Goal: Information Seeking & Learning: Check status

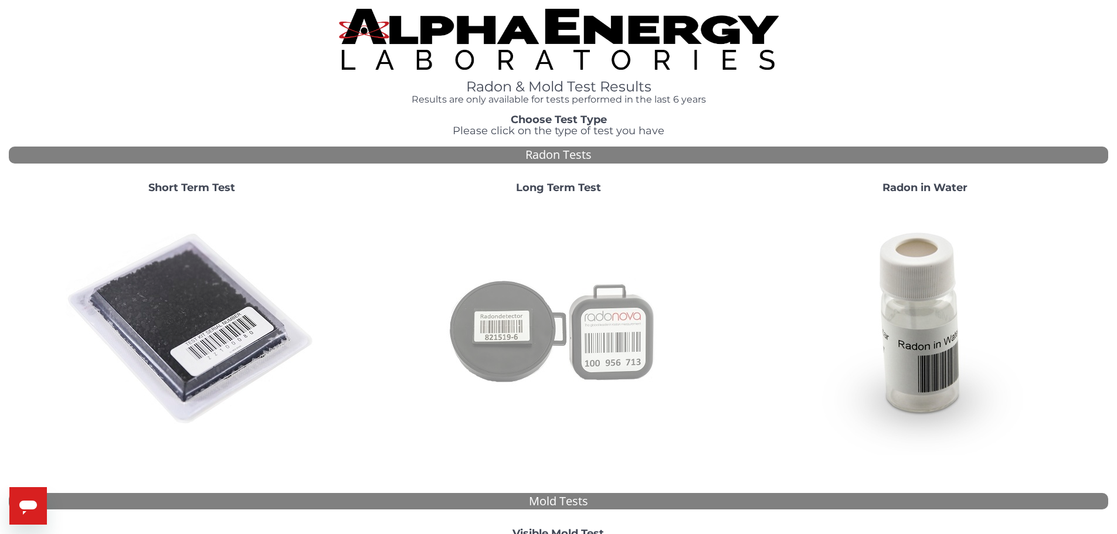
scroll to position [322, 0]
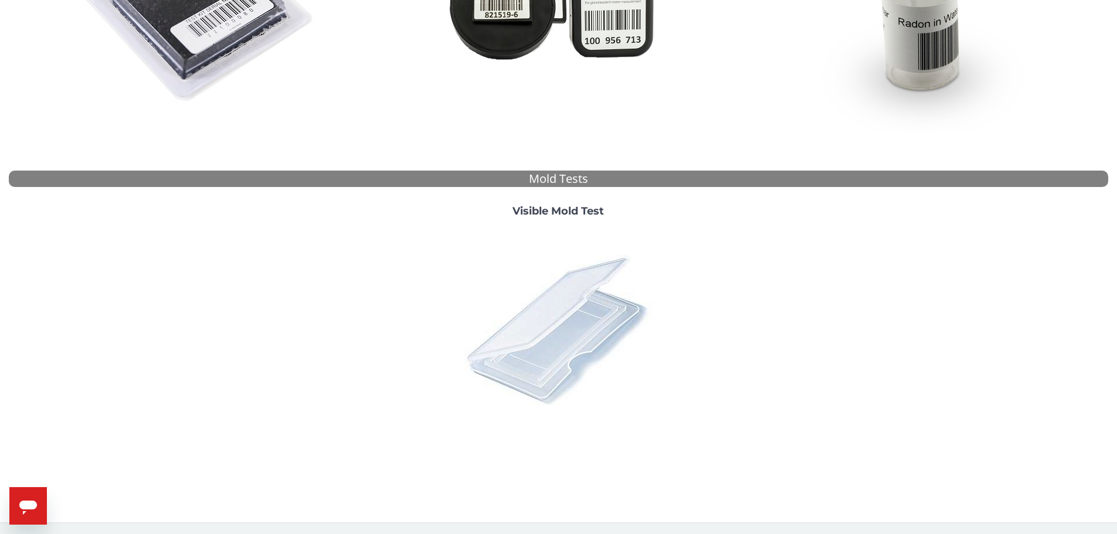
click at [523, 307] on img at bounding box center [557, 329] width 205 height 205
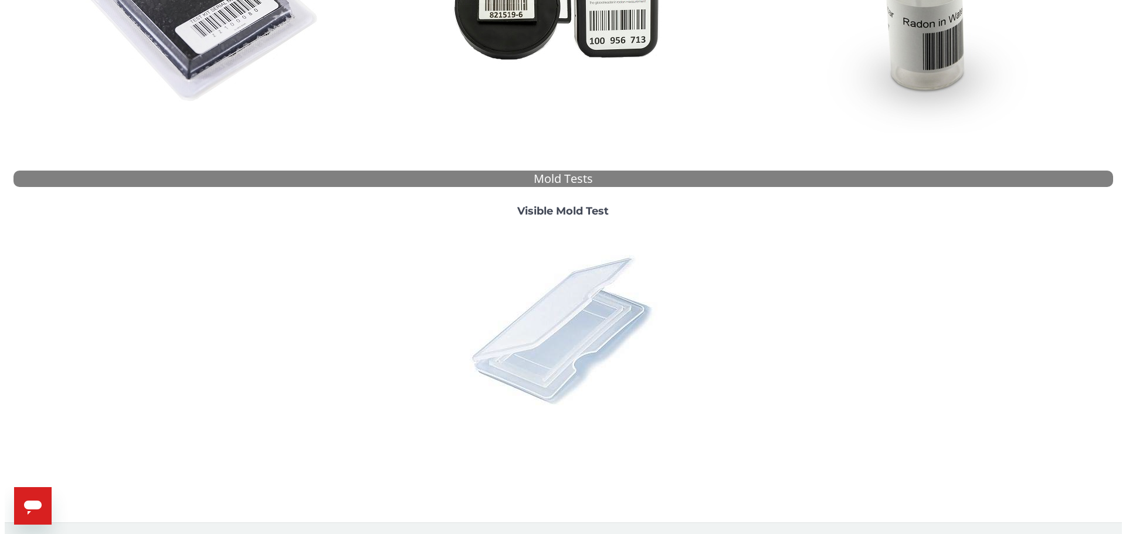
scroll to position [0, 0]
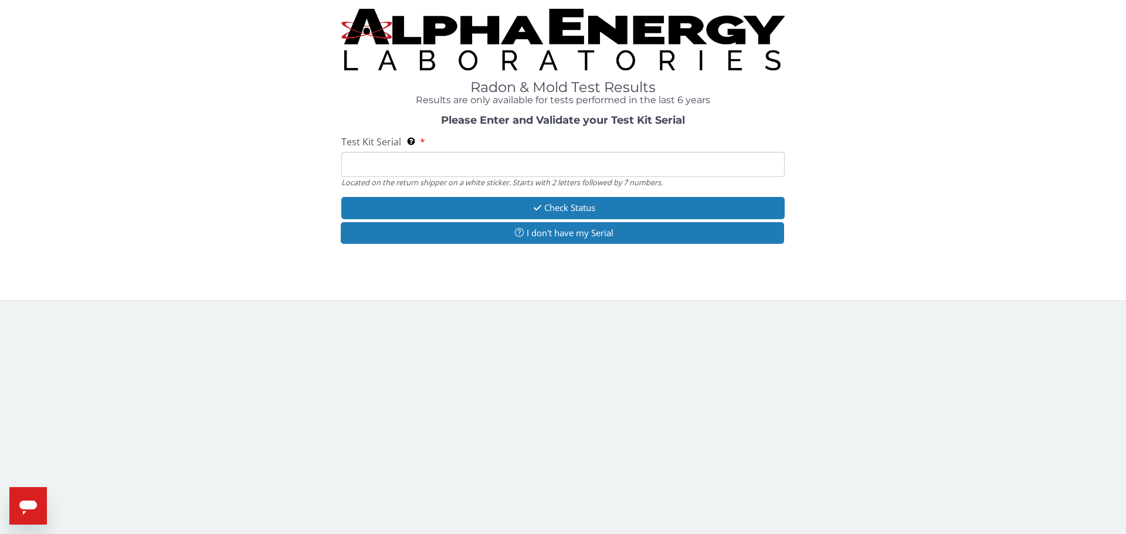
click at [434, 158] on input "Test Kit Serial Located on the return shipper on a white sticker. Starts with 2…" at bounding box center [562, 164] width 443 height 25
type input "ML170700"
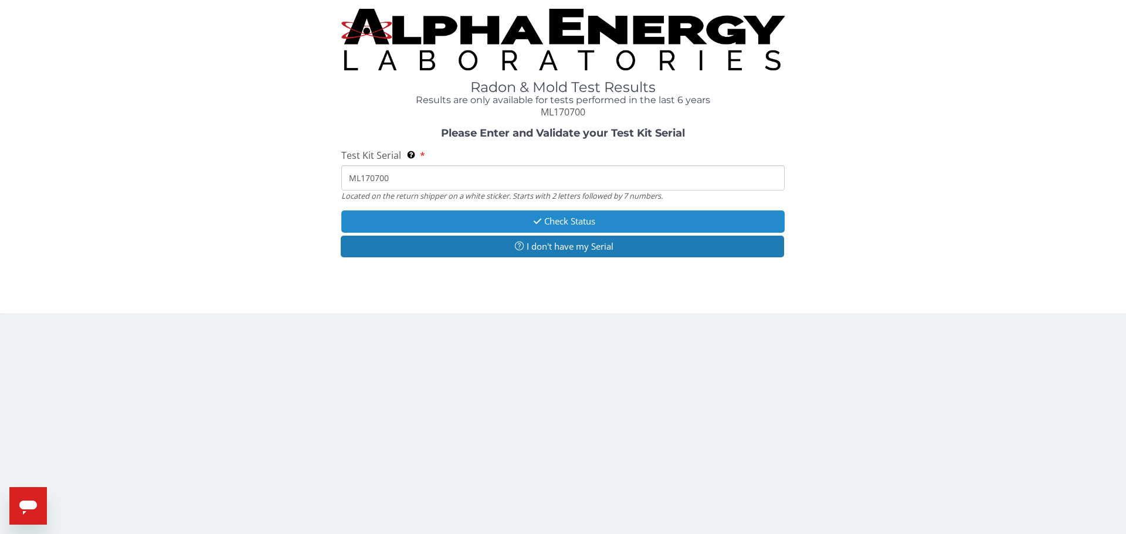
click at [435, 213] on button "Check Status" at bounding box center [562, 221] width 443 height 22
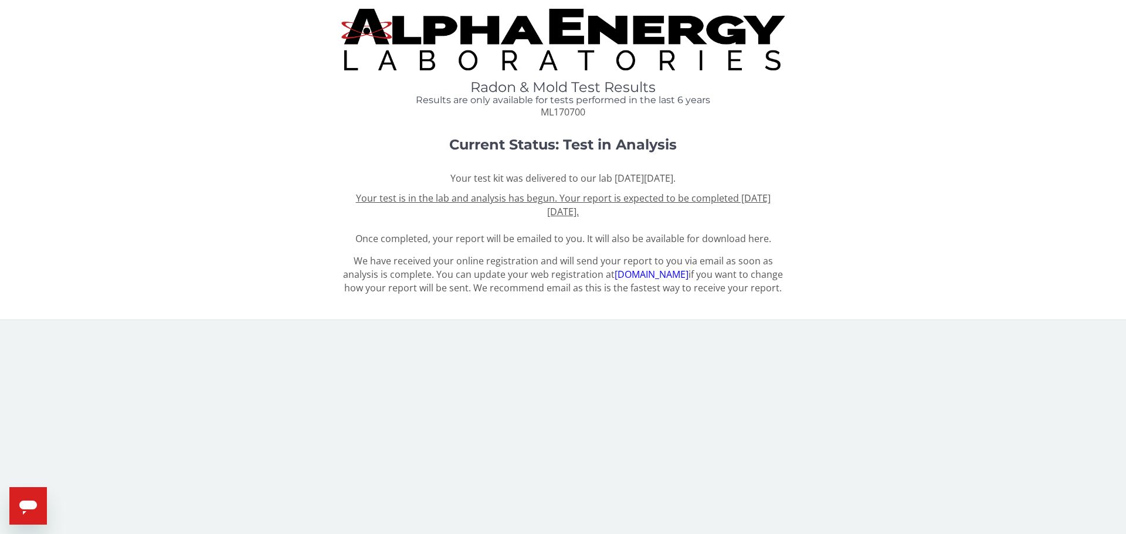
click at [448, 193] on u "Your test is in the lab and analysis has begun. Your report is expected to be c…" at bounding box center [563, 205] width 414 height 26
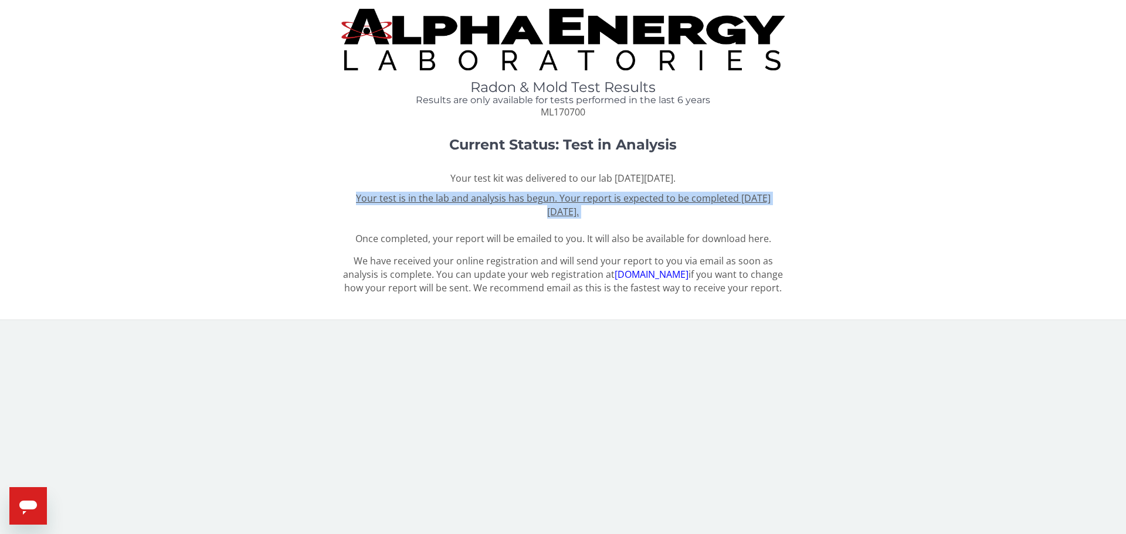
click at [448, 193] on u "Your test is in the lab and analysis has begun. Your report is expected to be c…" at bounding box center [563, 205] width 414 height 26
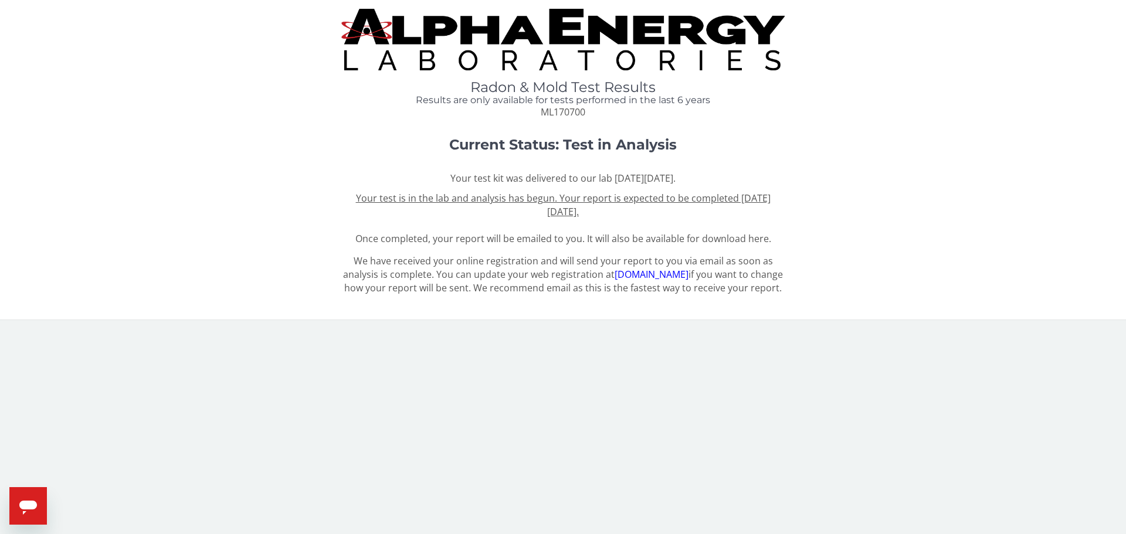
click at [294, 104] on div "Radon & Mold Test Results Results are only available for tests performed in the…" at bounding box center [563, 64] width 1108 height 110
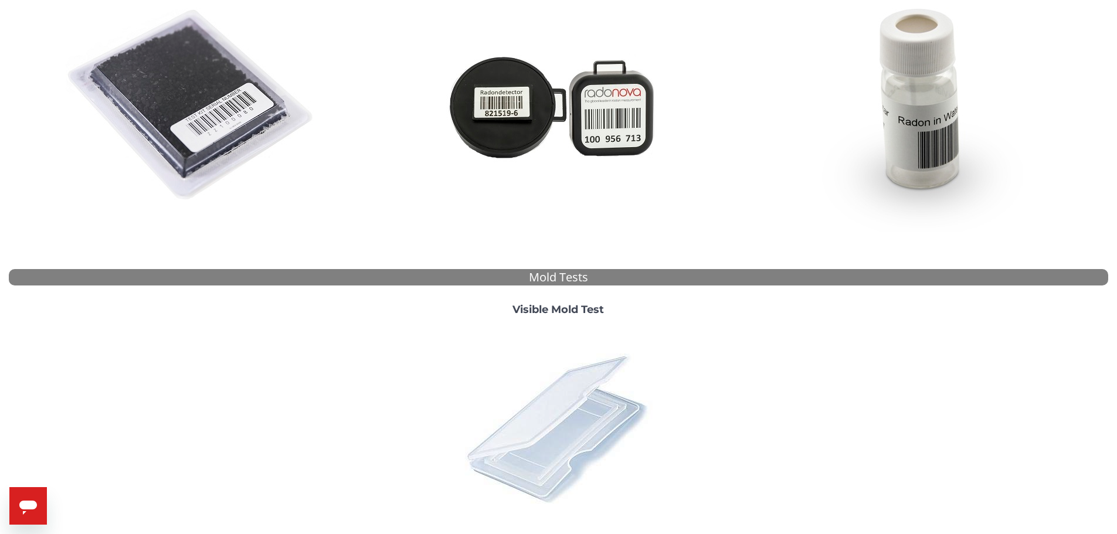
scroll to position [322, 0]
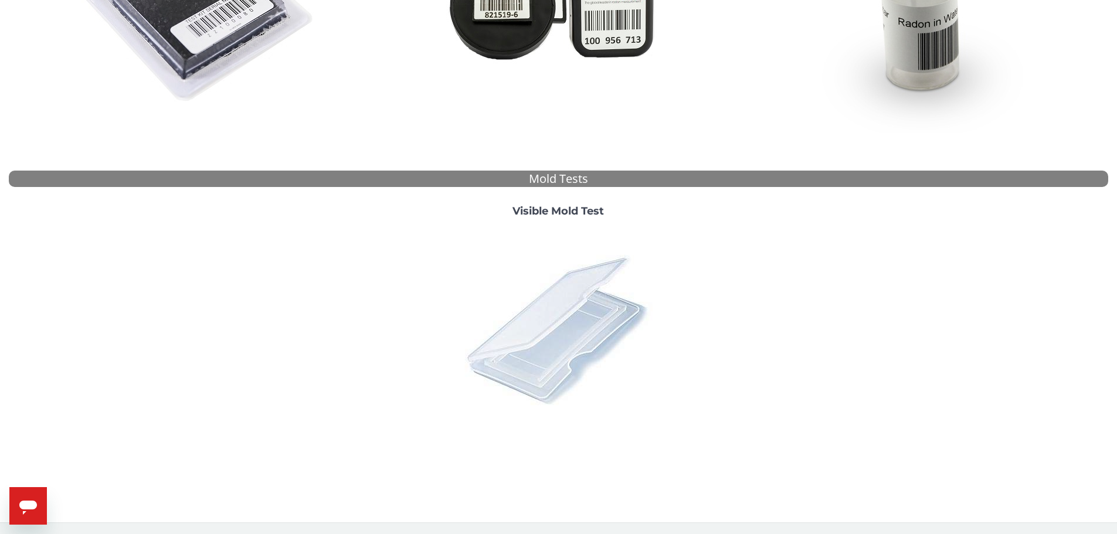
click at [540, 355] on img at bounding box center [557, 329] width 205 height 205
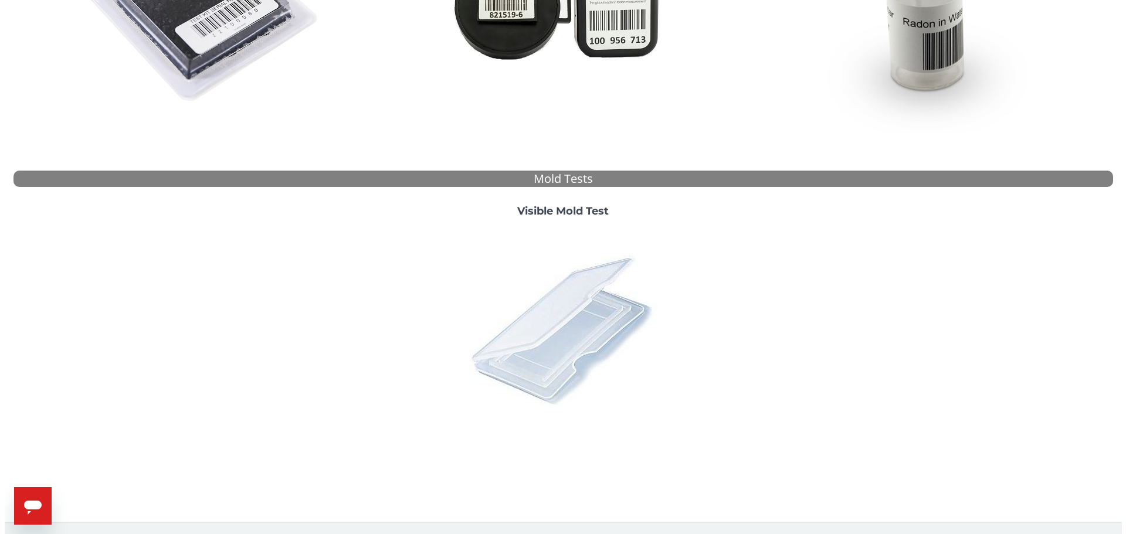
scroll to position [0, 0]
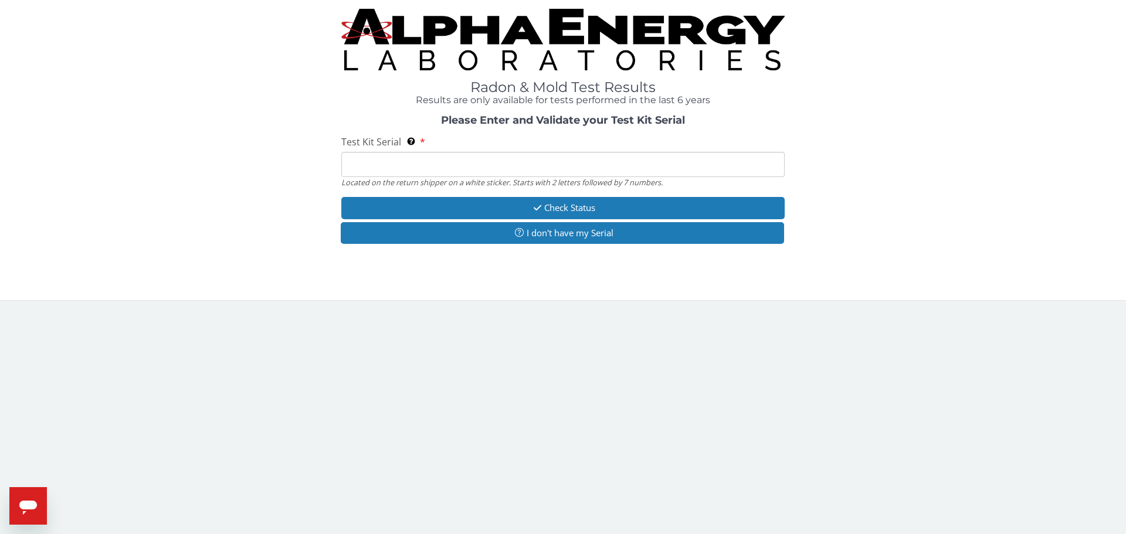
drag, startPoint x: 454, startPoint y: 163, endPoint x: 454, endPoint y: 171, distance: 8.2
click at [454, 163] on input "Test Kit Serial Located on the return shipper on a white sticker. Starts with 2…" at bounding box center [562, 164] width 443 height 25
type input "ML170700"
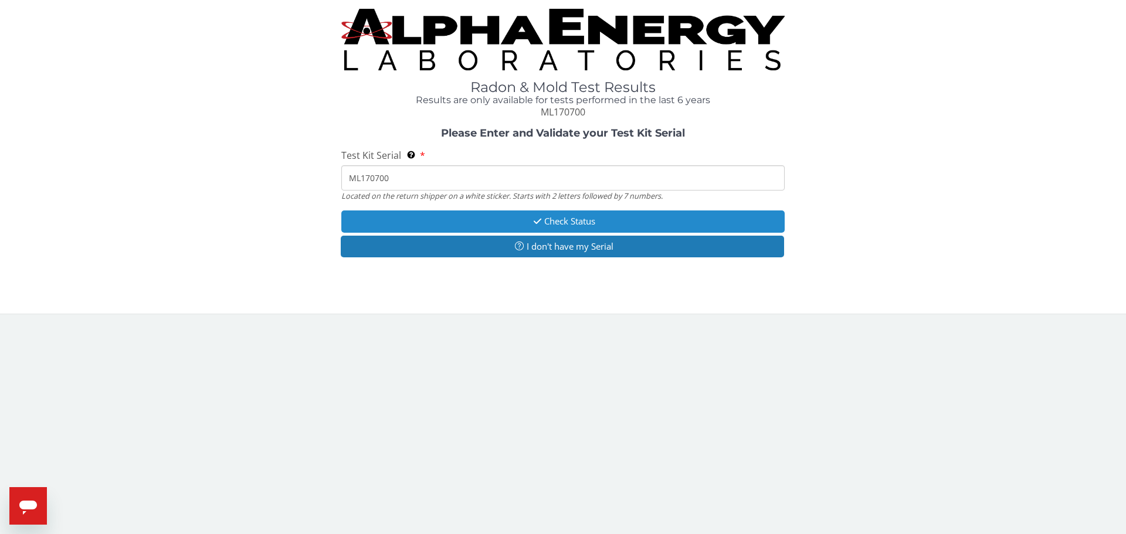
click at [482, 212] on button "Check Status" at bounding box center [562, 221] width 443 height 22
